Goal: Use online tool/utility: Utilize a website feature to perform a specific function

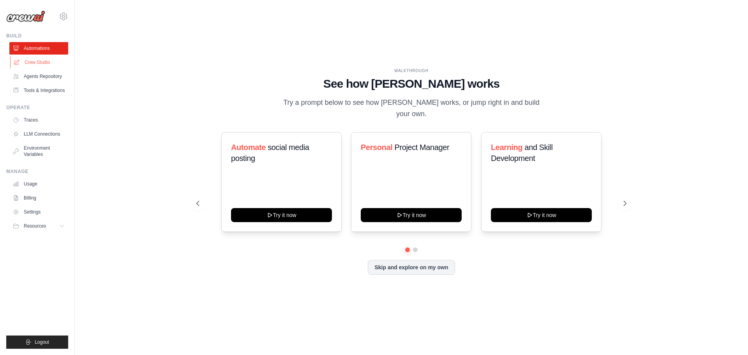
click at [41, 62] on link "Crew Studio" at bounding box center [39, 62] width 59 height 12
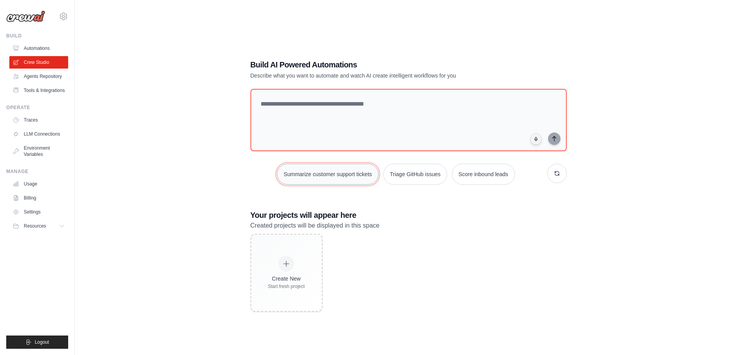
click at [340, 177] on button "Summarize customer support tickets" at bounding box center [327, 174] width 101 height 21
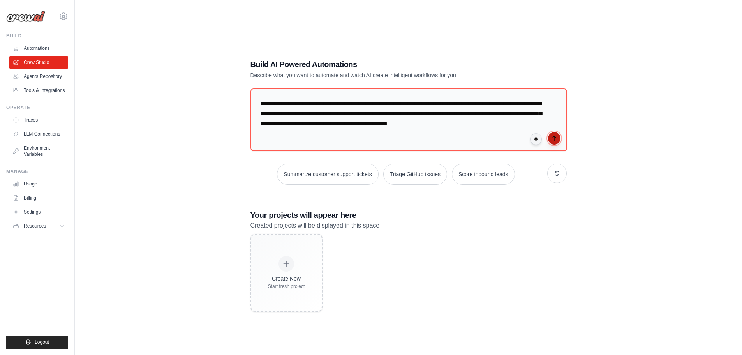
click at [554, 139] on icon "submit" at bounding box center [554, 138] width 6 height 6
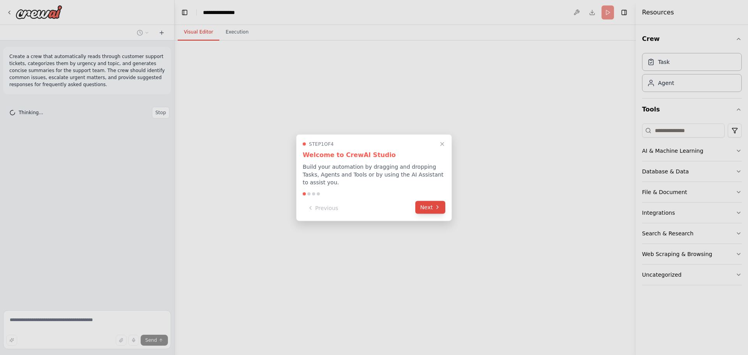
click at [434, 204] on icon at bounding box center [437, 207] width 6 height 6
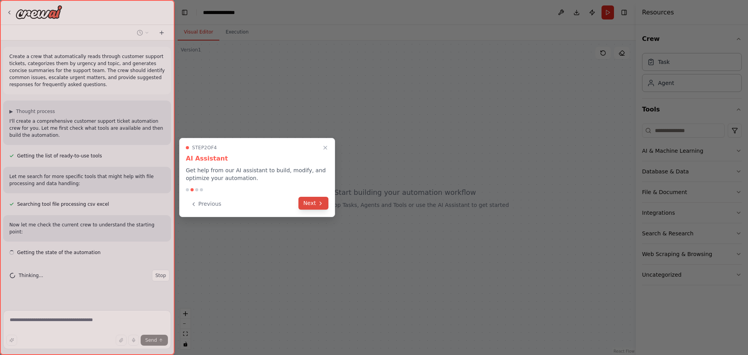
click at [312, 204] on button "Next" at bounding box center [313, 203] width 30 height 13
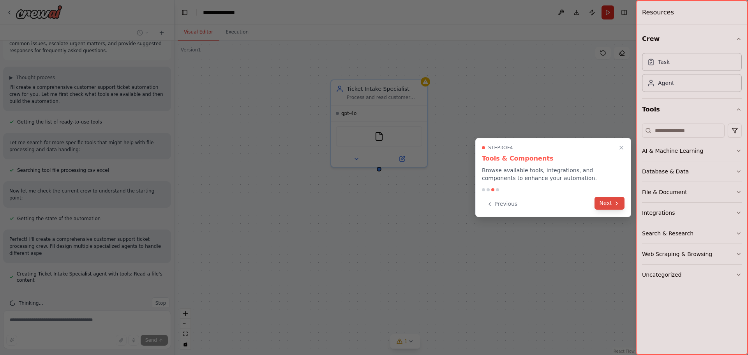
scroll to position [41, 0]
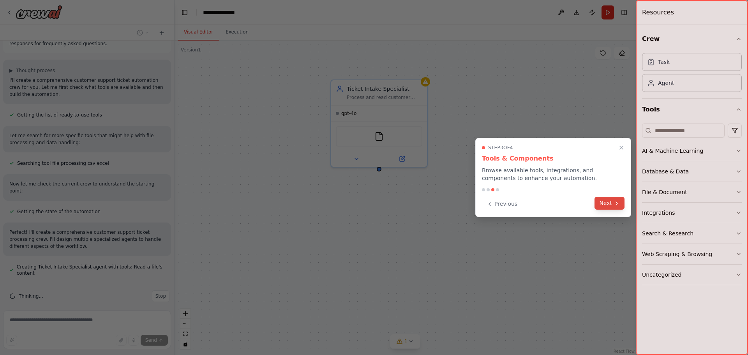
click at [612, 205] on button "Next" at bounding box center [609, 203] width 30 height 13
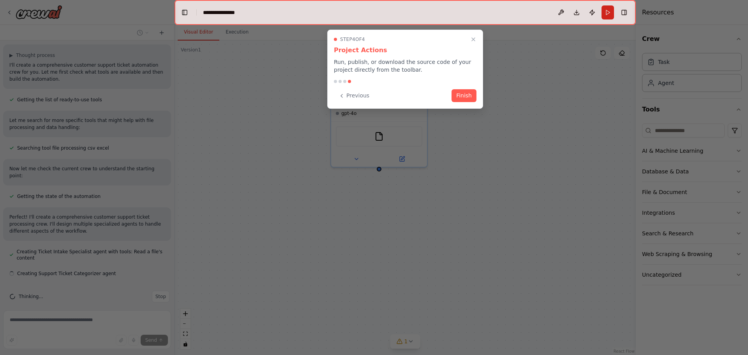
scroll to position [56, 0]
click at [462, 96] on button "Finish" at bounding box center [463, 94] width 25 height 13
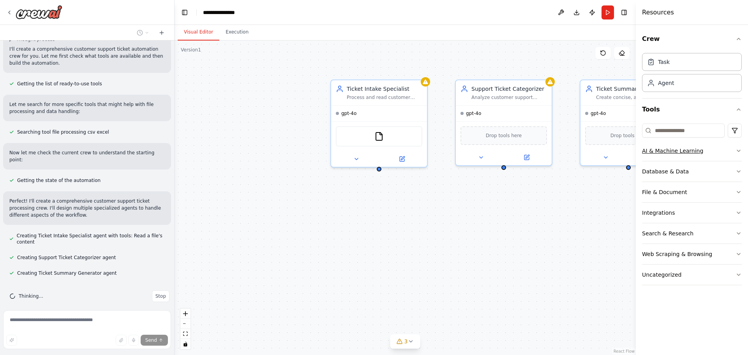
scroll to position [88, 0]
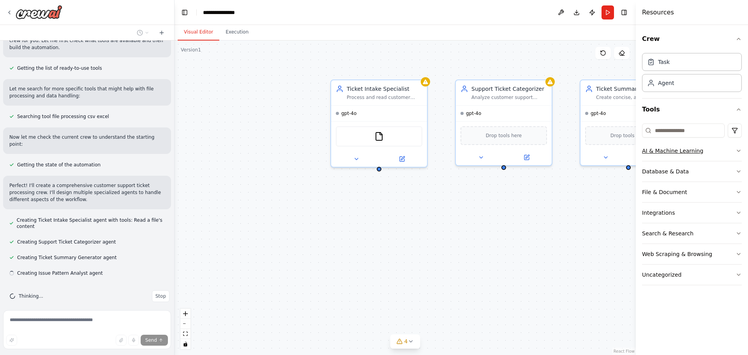
click at [739, 151] on icon "button" at bounding box center [738, 151] width 6 height 6
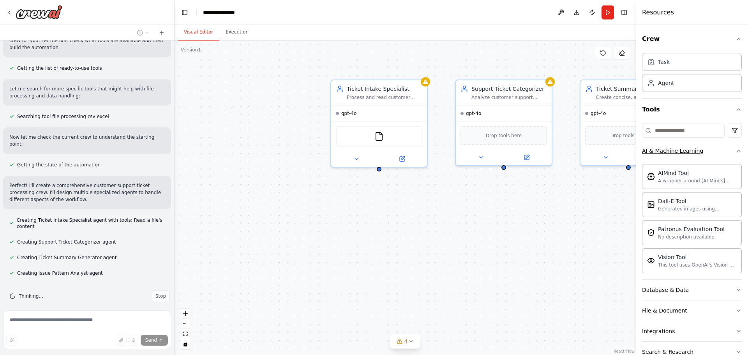
click at [735, 151] on icon "button" at bounding box center [738, 151] width 6 height 6
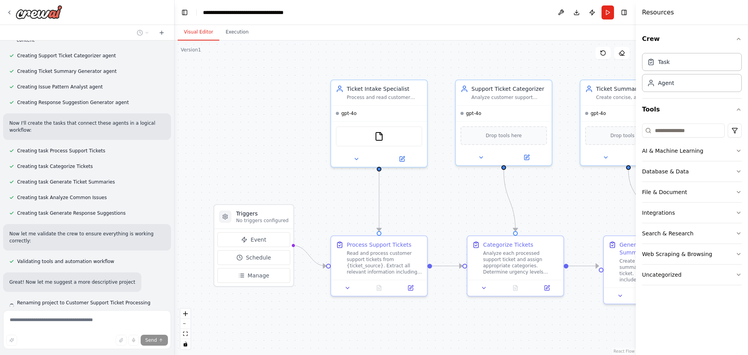
scroll to position [289, 0]
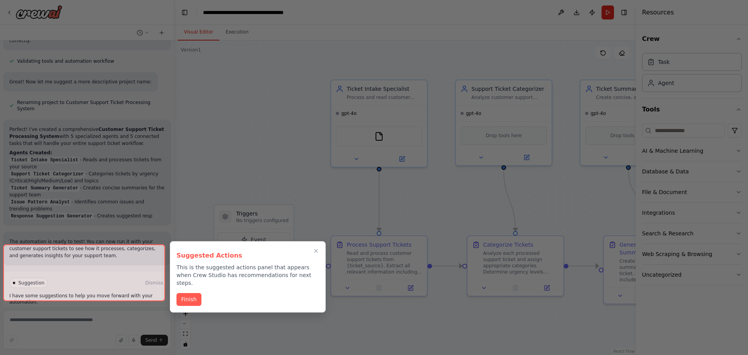
click at [90, 287] on div at bounding box center [84, 272] width 162 height 57
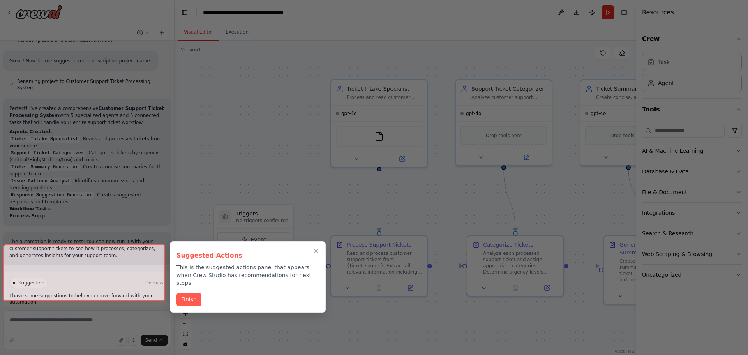
click at [185, 293] on button "Finish" at bounding box center [188, 299] width 25 height 13
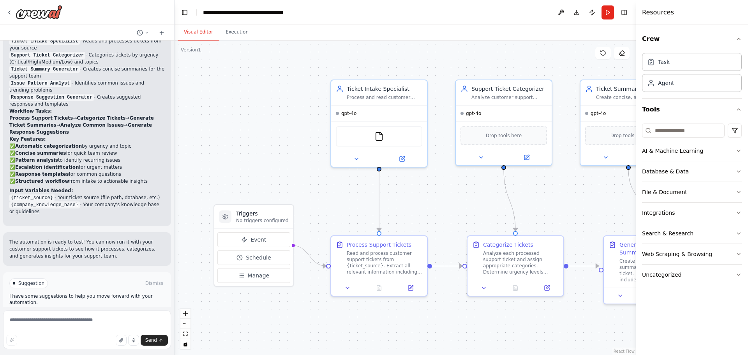
scroll to position [593, 0]
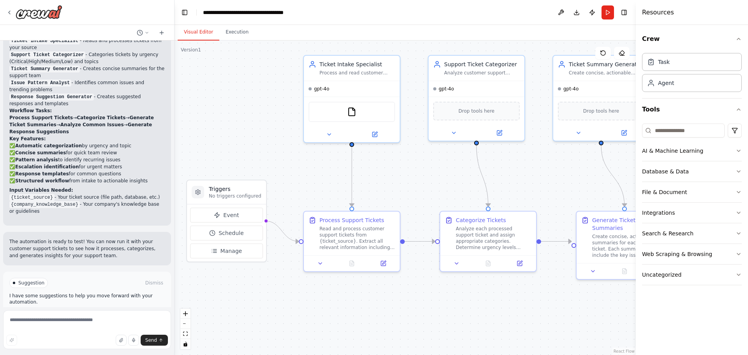
drag, startPoint x: 576, startPoint y: 203, endPoint x: 549, endPoint y: 178, distance: 36.7
click at [549, 178] on div ".deletable-edge-delete-btn { width: 20px; height: 20px; border: 0px solid #ffff…" at bounding box center [404, 197] width 461 height 314
click at [341, 65] on div "Ticket Intake Specialist" at bounding box center [357, 63] width 76 height 8
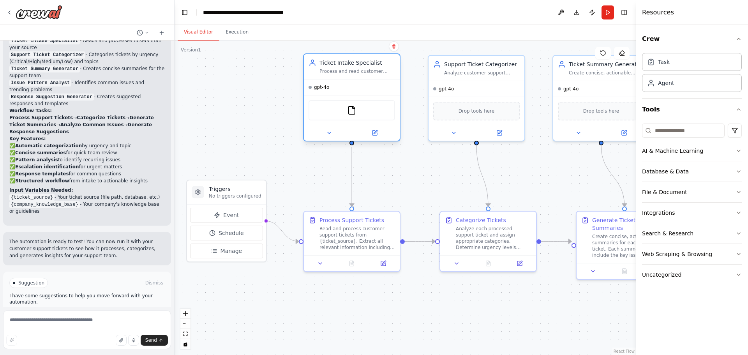
click at [374, 139] on div at bounding box center [352, 133] width 96 height 16
click at [374, 135] on icon at bounding box center [374, 132] width 5 height 5
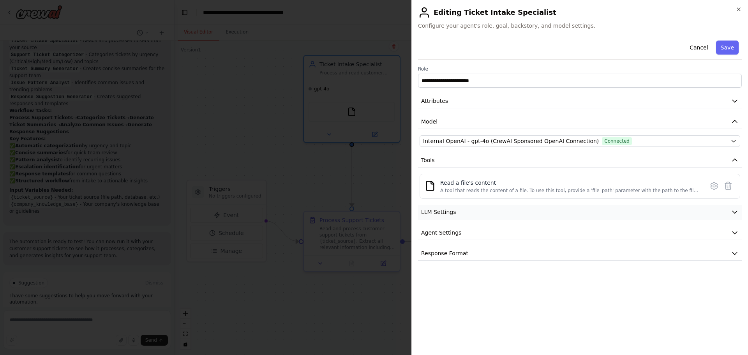
click at [733, 211] on icon "button" at bounding box center [734, 212] width 8 height 8
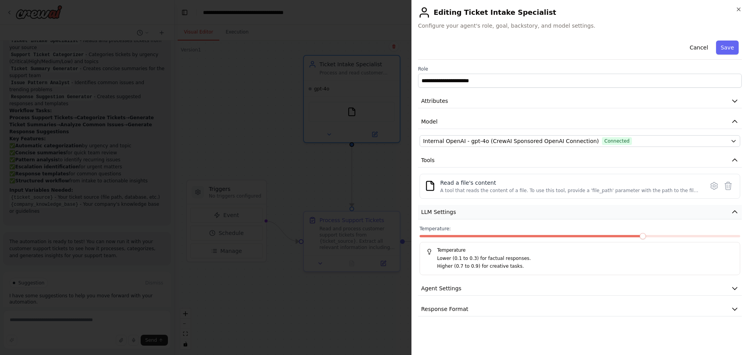
click at [733, 211] on icon "button" at bounding box center [734, 212] width 8 height 8
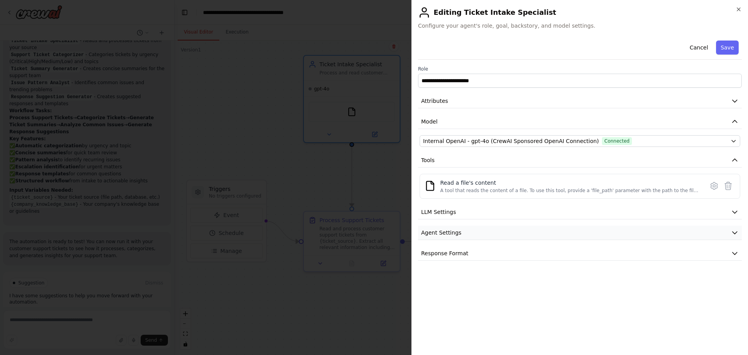
click at [737, 231] on icon "button" at bounding box center [734, 233] width 8 height 8
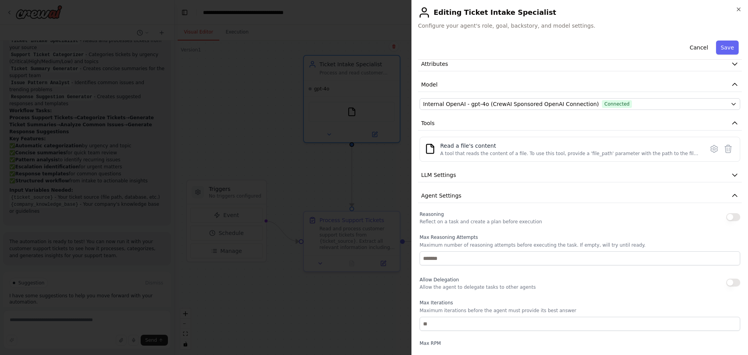
scroll to position [39, 0]
click at [738, 9] on icon "button" at bounding box center [738, 9] width 6 height 6
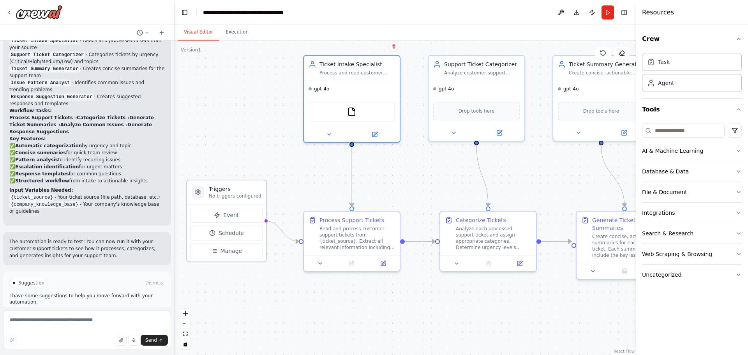
click at [235, 194] on p "No triggers configured" at bounding box center [235, 196] width 53 height 6
click at [244, 195] on p "No triggers configured" at bounding box center [235, 196] width 53 height 6
click at [235, 252] on span "Manage" at bounding box center [231, 251] width 22 height 8
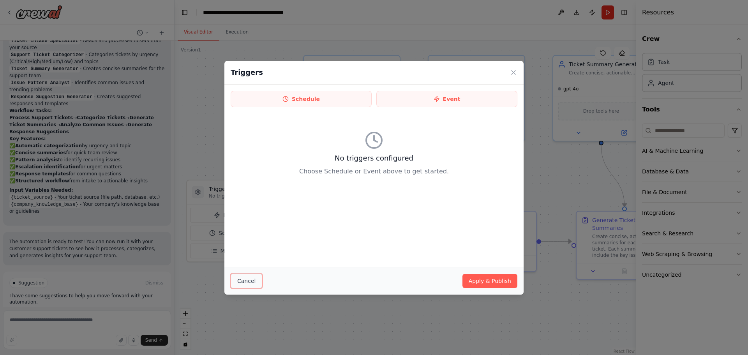
click at [253, 280] on button "Cancel" at bounding box center [247, 280] width 32 height 15
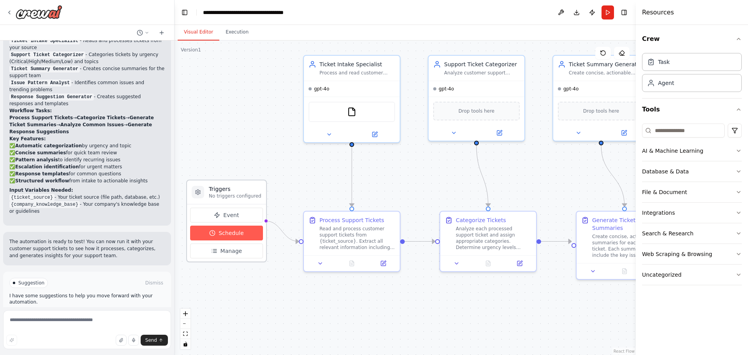
click at [221, 234] on span "Schedule" at bounding box center [230, 233] width 25 height 8
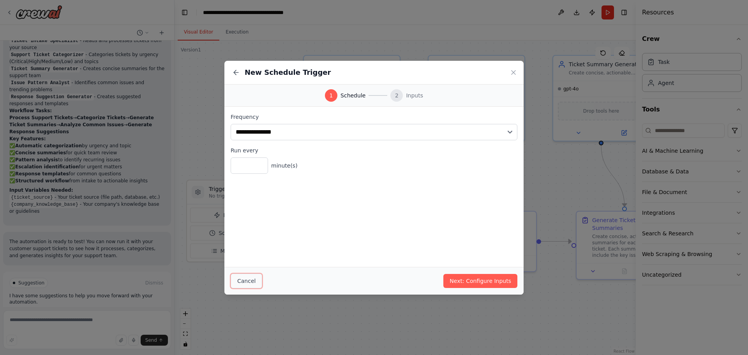
click at [245, 278] on button "Cancel" at bounding box center [247, 280] width 32 height 15
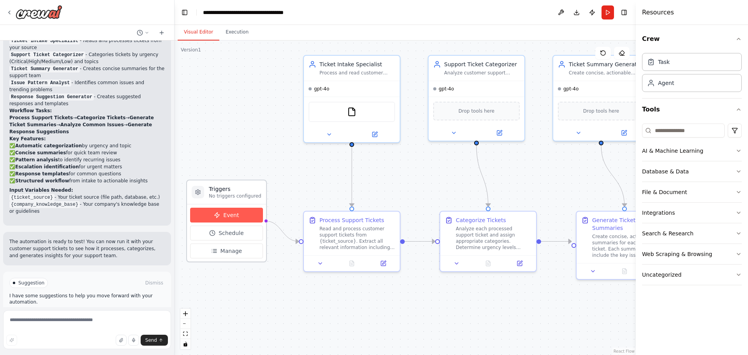
click at [214, 214] on icon at bounding box center [217, 215] width 6 height 6
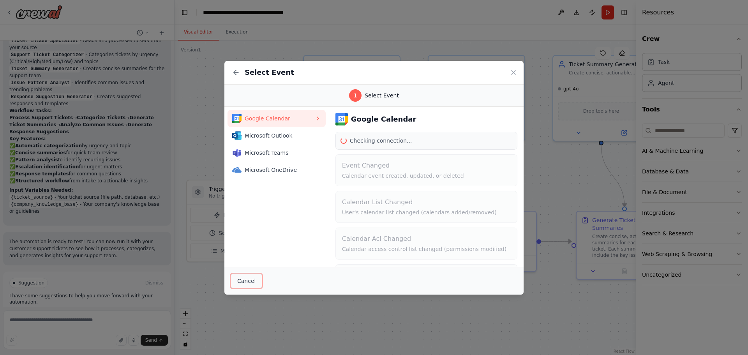
click at [250, 282] on button "Cancel" at bounding box center [247, 280] width 32 height 15
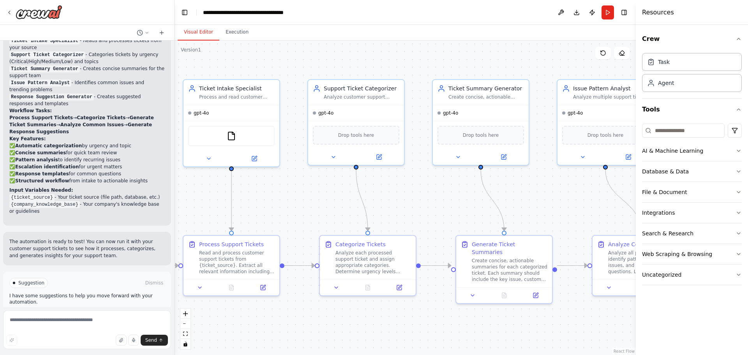
drag, startPoint x: 561, startPoint y: 167, endPoint x: 440, endPoint y: 191, distance: 122.7
click at [440, 191] on div ".deletable-edge-delete-btn { width: 20px; height: 20px; border: 0px solid #ffff…" at bounding box center [404, 197] width 461 height 314
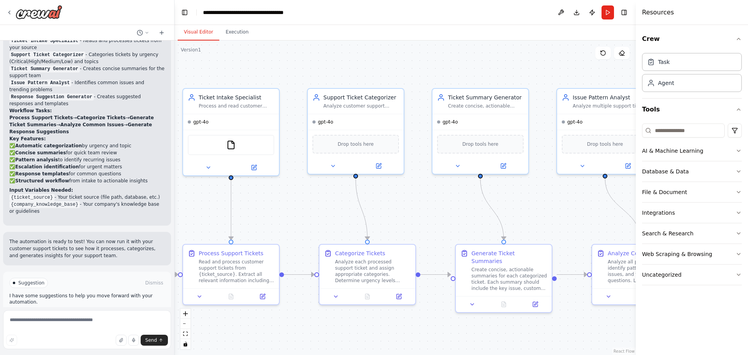
drag, startPoint x: 442, startPoint y: 201, endPoint x: 442, endPoint y: 206, distance: 5.5
click at [442, 206] on div ".deletable-edge-delete-btn { width: 20px; height: 20px; border: 0px solid #ffff…" at bounding box center [404, 197] width 461 height 314
click at [610, 16] on button "Run" at bounding box center [607, 12] width 12 height 14
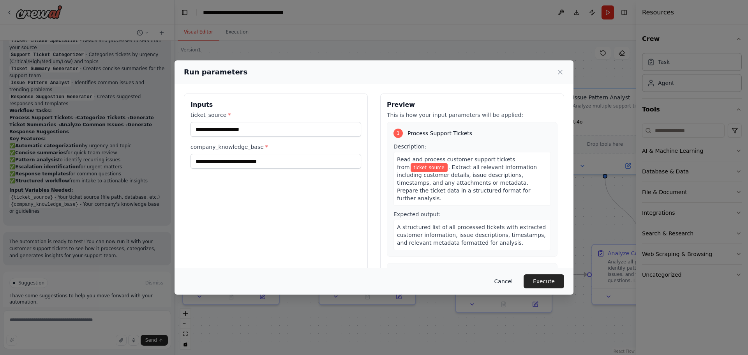
click at [509, 285] on button "Cancel" at bounding box center [503, 281] width 31 height 14
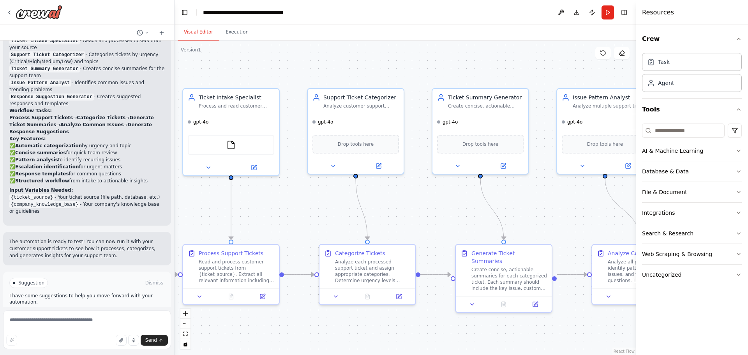
click at [739, 174] on icon "button" at bounding box center [738, 171] width 6 height 6
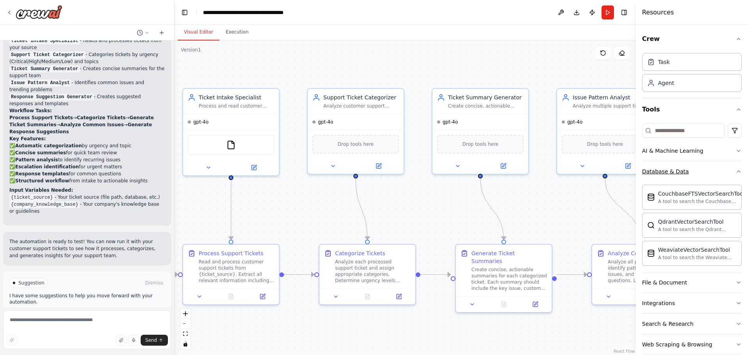
click at [735, 171] on icon "button" at bounding box center [738, 171] width 6 height 6
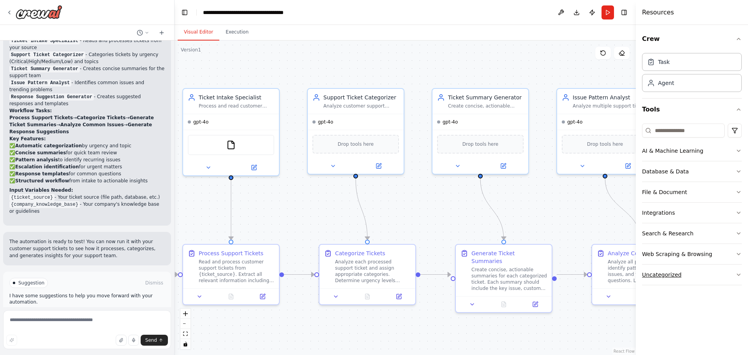
click at [740, 277] on icon "button" at bounding box center [738, 274] width 6 height 6
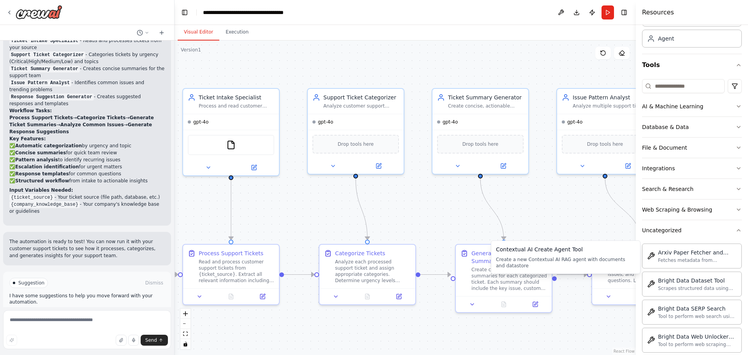
scroll to position [0, 0]
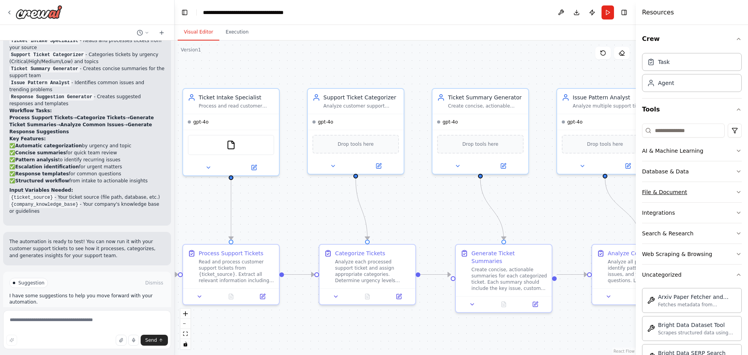
click at [735, 192] on icon "button" at bounding box center [738, 192] width 6 height 6
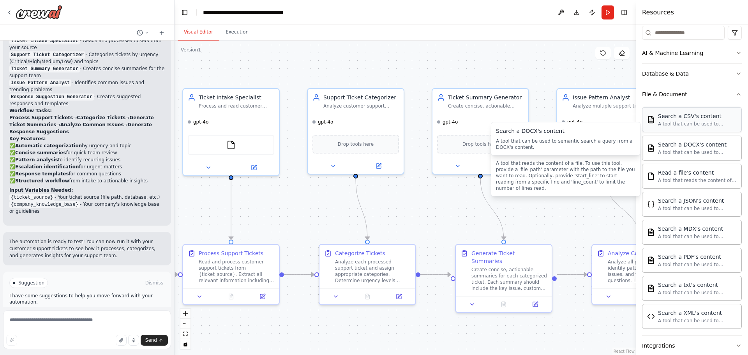
scroll to position [78, 0]
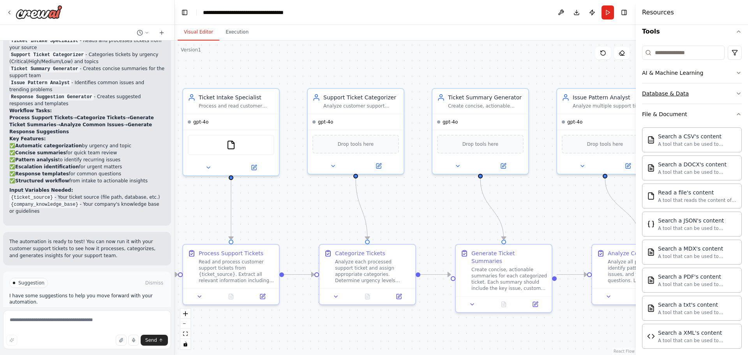
click at [735, 95] on icon "button" at bounding box center [738, 93] width 6 height 6
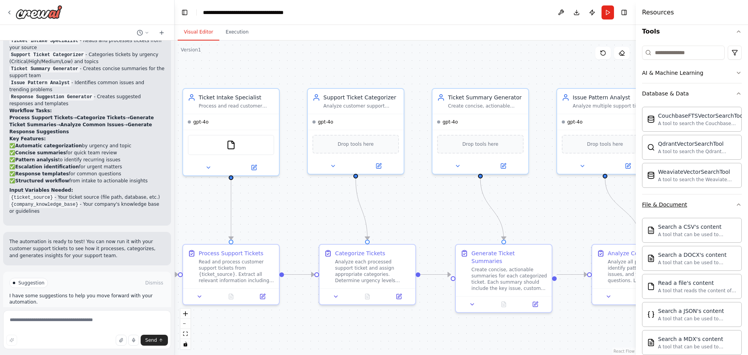
click at [735, 202] on icon "button" at bounding box center [738, 204] width 6 height 6
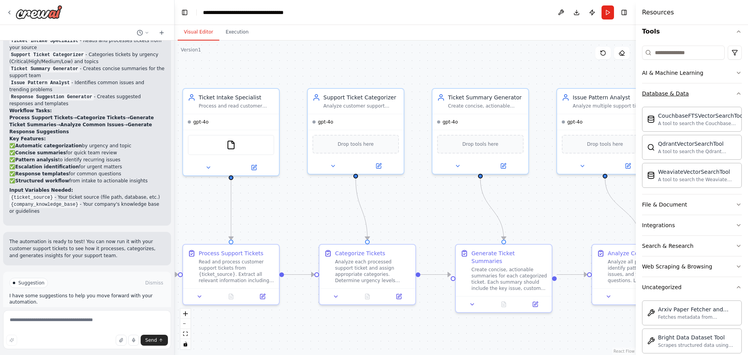
click at [735, 98] on button "Database & Data" at bounding box center [692, 93] width 100 height 20
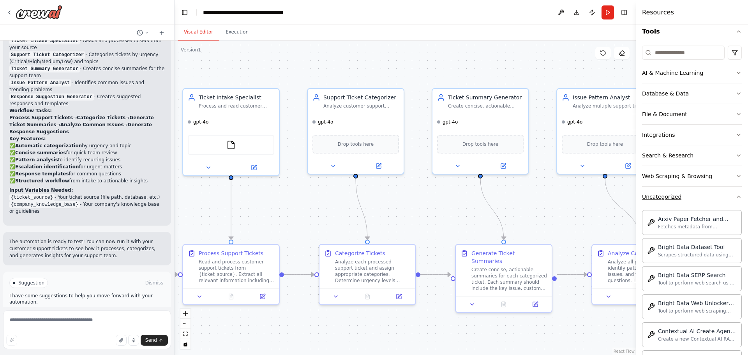
click at [728, 202] on button "Uncategorized" at bounding box center [692, 197] width 100 height 20
